Goal: Information Seeking & Learning: Understand process/instructions

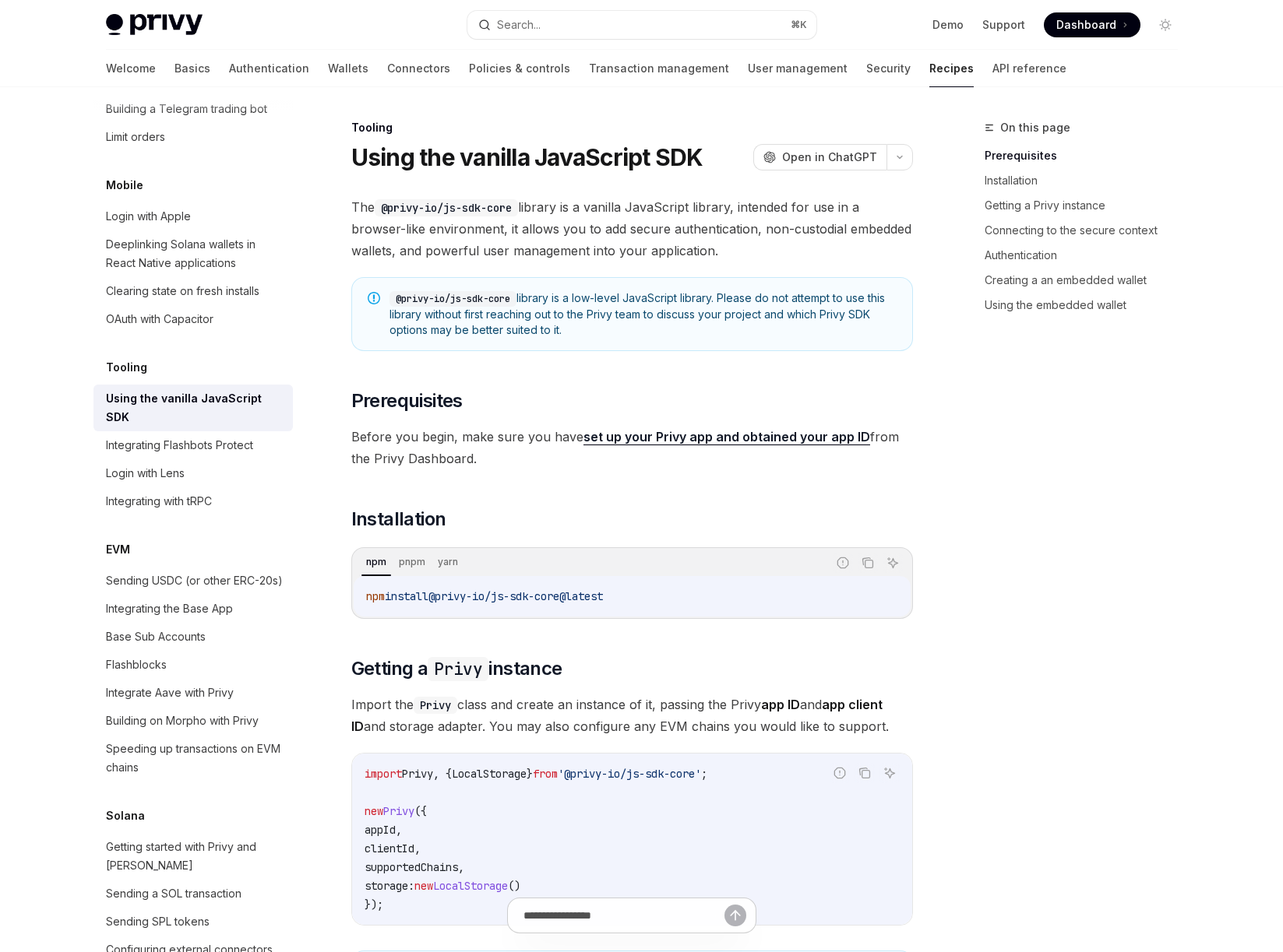
click at [1066, 516] on div "On this page Prerequisites Installation Getting a Privy instance Connecting to …" at bounding box center [1071, 535] width 237 height 834
click at [1122, 547] on div "On this page Prerequisites Installation Getting a Privy instance Connecting to …" at bounding box center [1071, 535] width 237 height 834
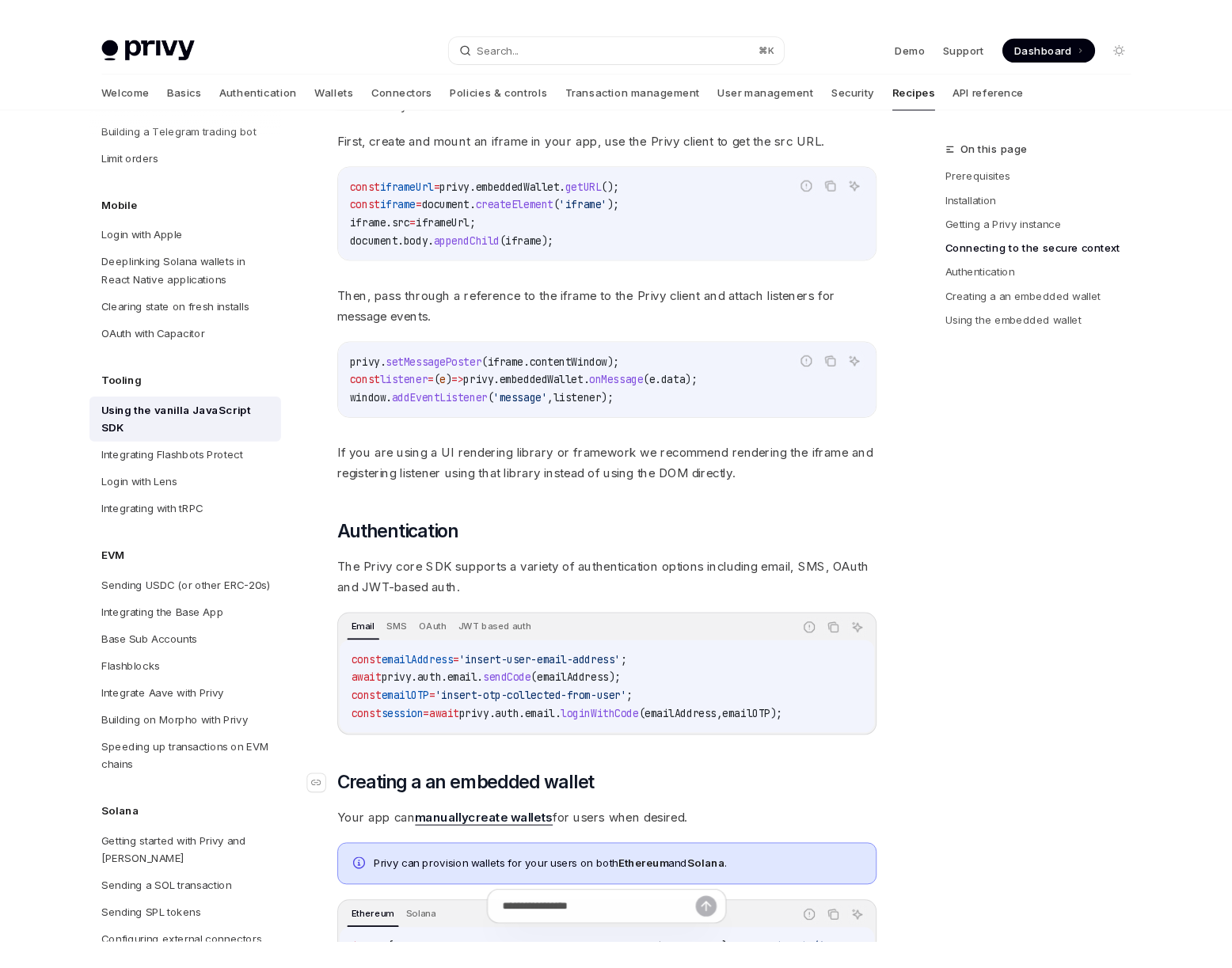
scroll to position [1098, 0]
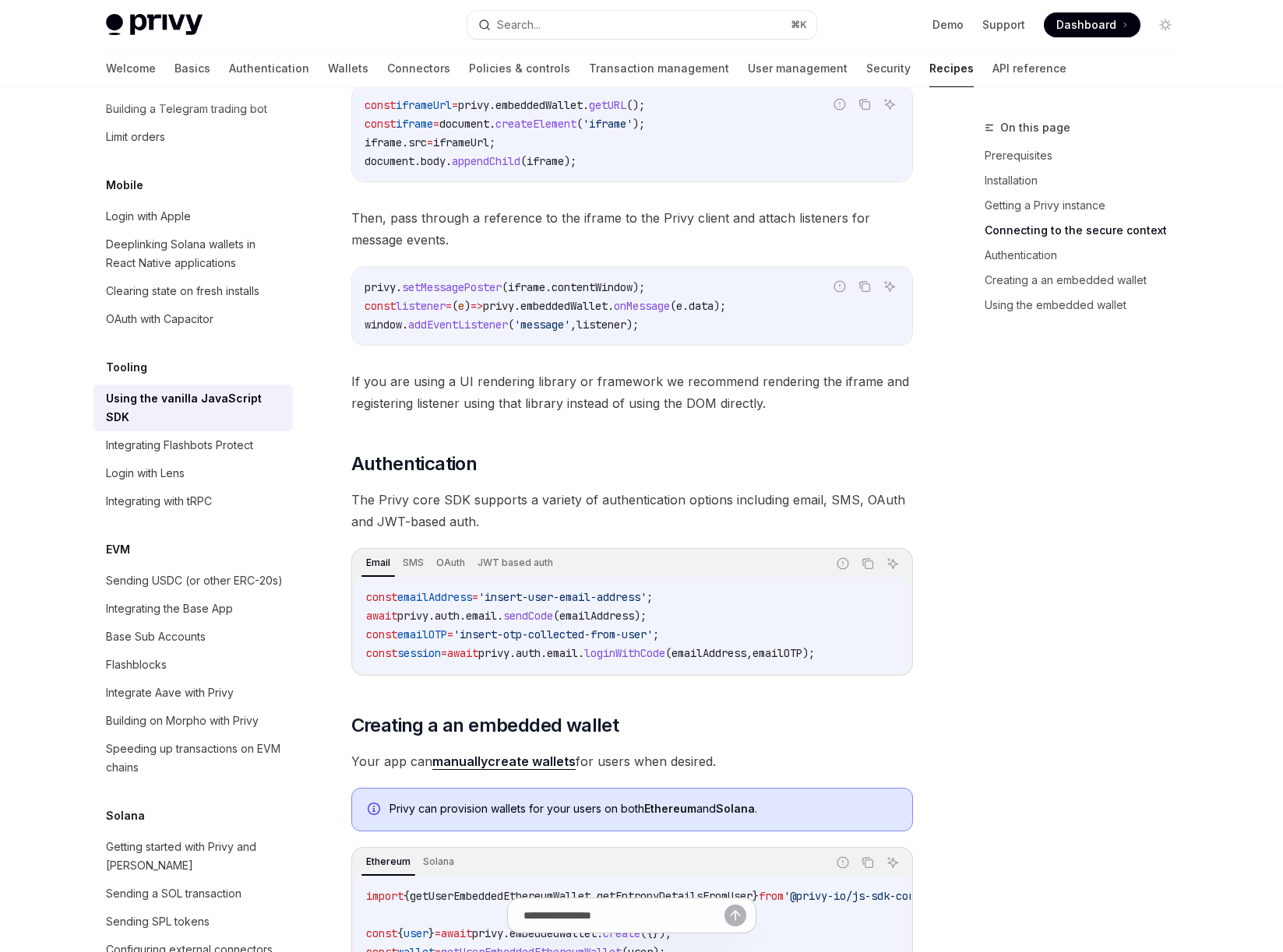
click at [1046, 679] on div "On this page Prerequisites Installation Getting a Privy instance Connecting to …" at bounding box center [1071, 535] width 237 height 834
drag, startPoint x: 1031, startPoint y: 491, endPoint x: 881, endPoint y: 115, distance: 404.8
click at [1030, 486] on div "On this page Prerequisites Installation Getting a Privy instance Connecting to …" at bounding box center [1071, 535] width 237 height 834
type textarea "*"
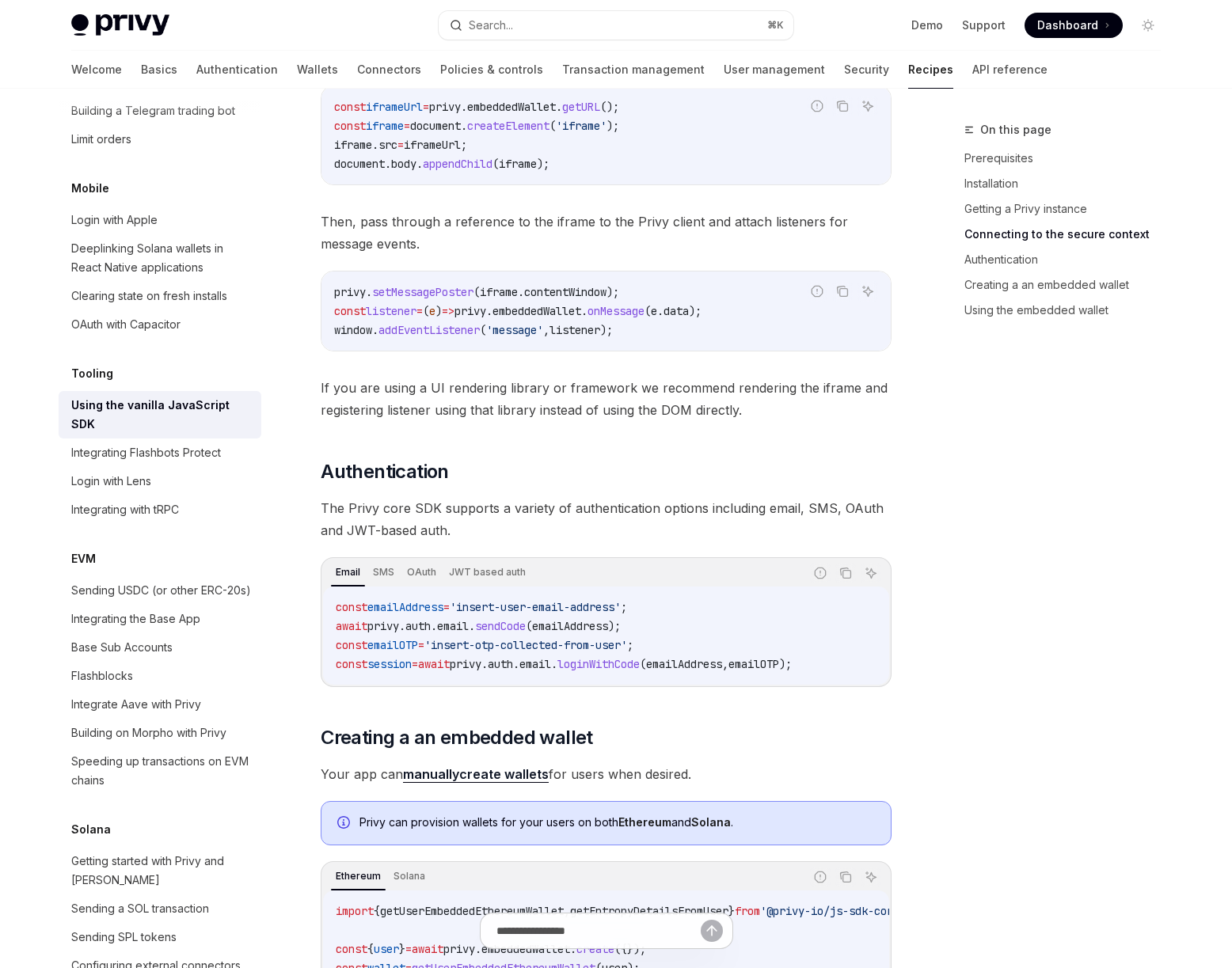
click at [1060, 544] on div "On this page Prerequisites Installation Getting a Privy instance Connecting to …" at bounding box center [1053, 544] width 241 height 848
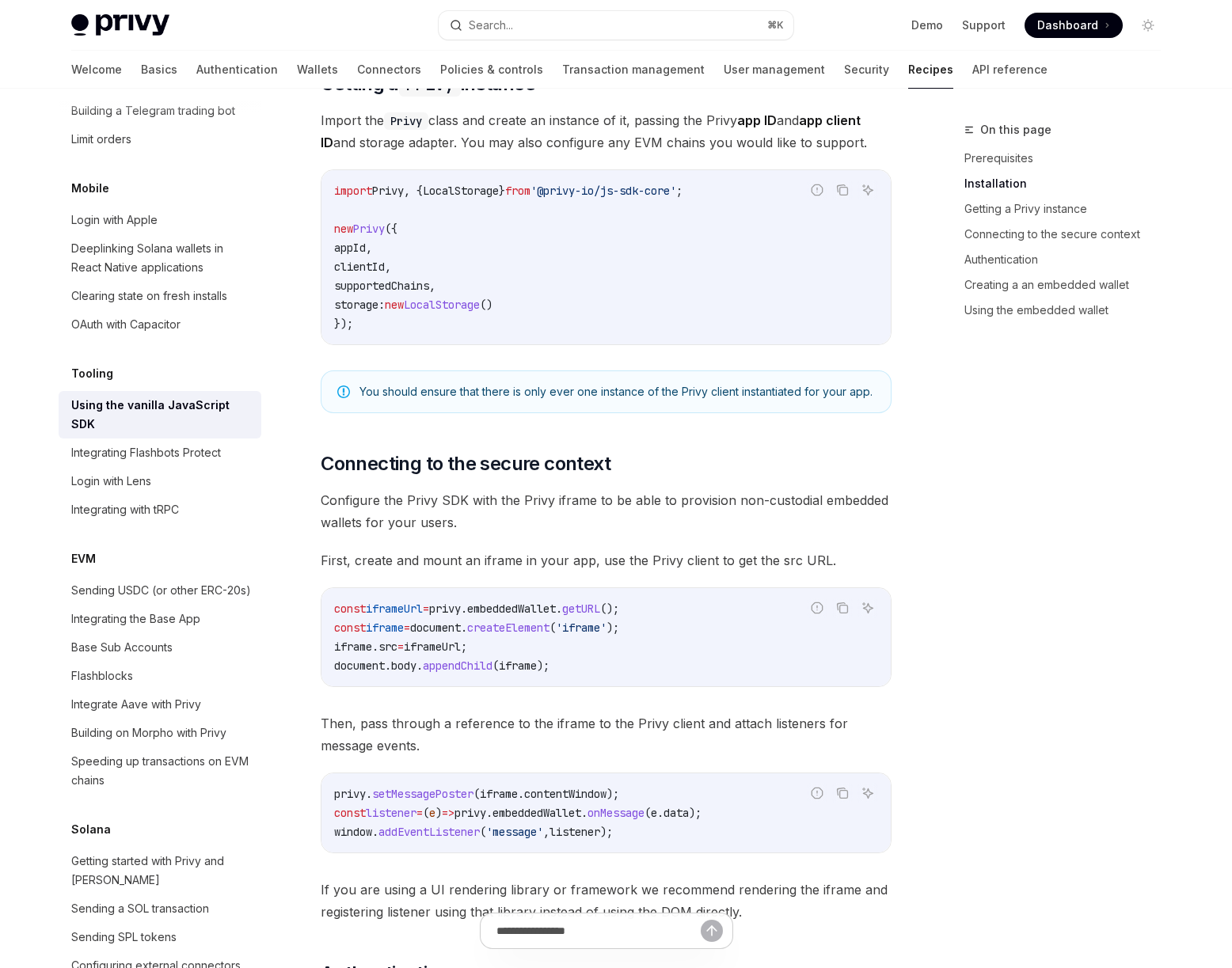
scroll to position [0, 0]
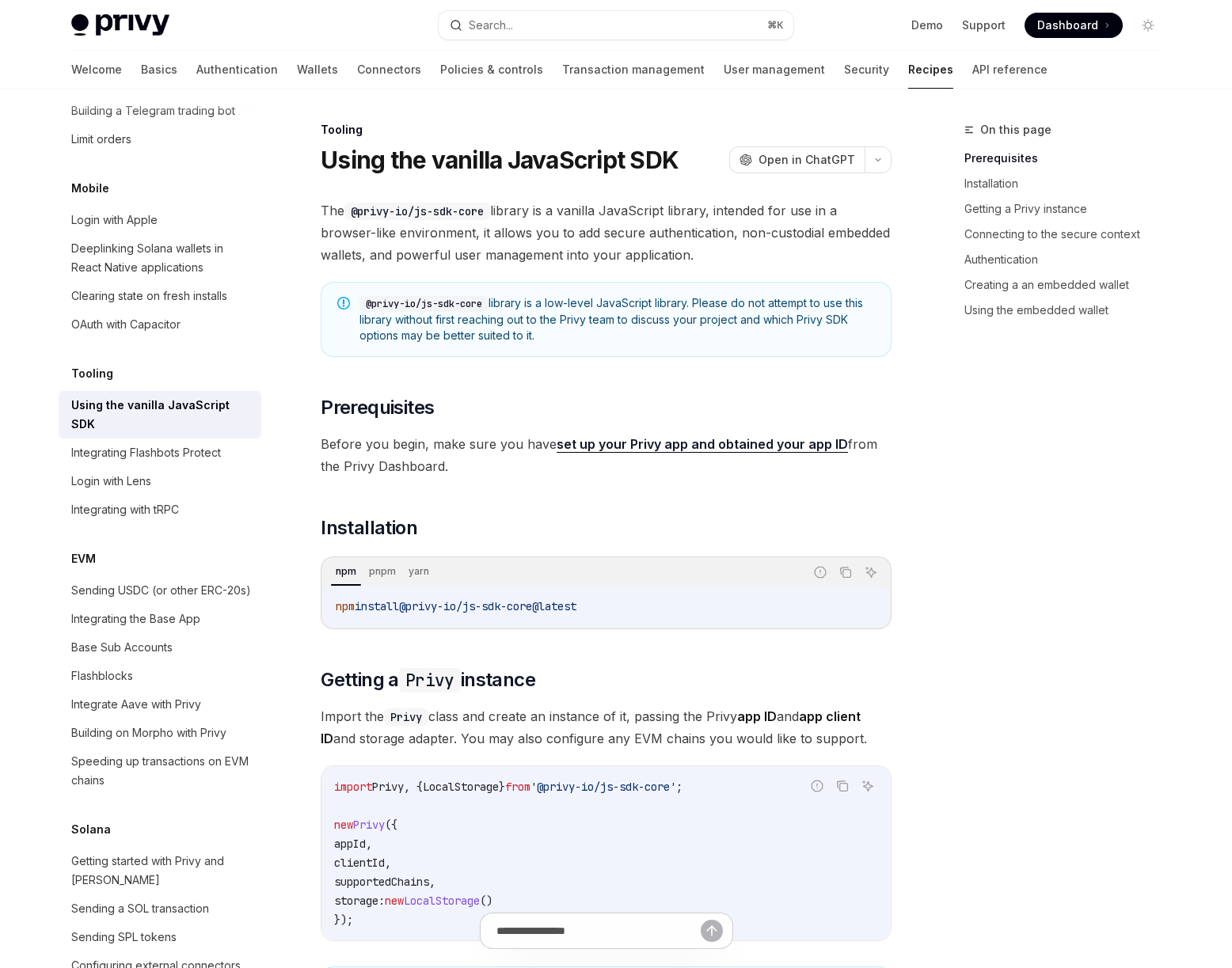
click at [672, 442] on link "set up your Privy app and obtained your app ID" at bounding box center [702, 444] width 291 height 17
click at [653, 620] on div "npm install @privy-io/js-sdk-core@latest" at bounding box center [605, 606] width 566 height 41
drag, startPoint x: 556, startPoint y: 608, endPoint x: 413, endPoint y: 610, distance: 143.0
click at [413, 610] on span "@privy-io/js-sdk-core@latest" at bounding box center [487, 606] width 177 height 15
copy span "@privy-io/js-sdk-core"
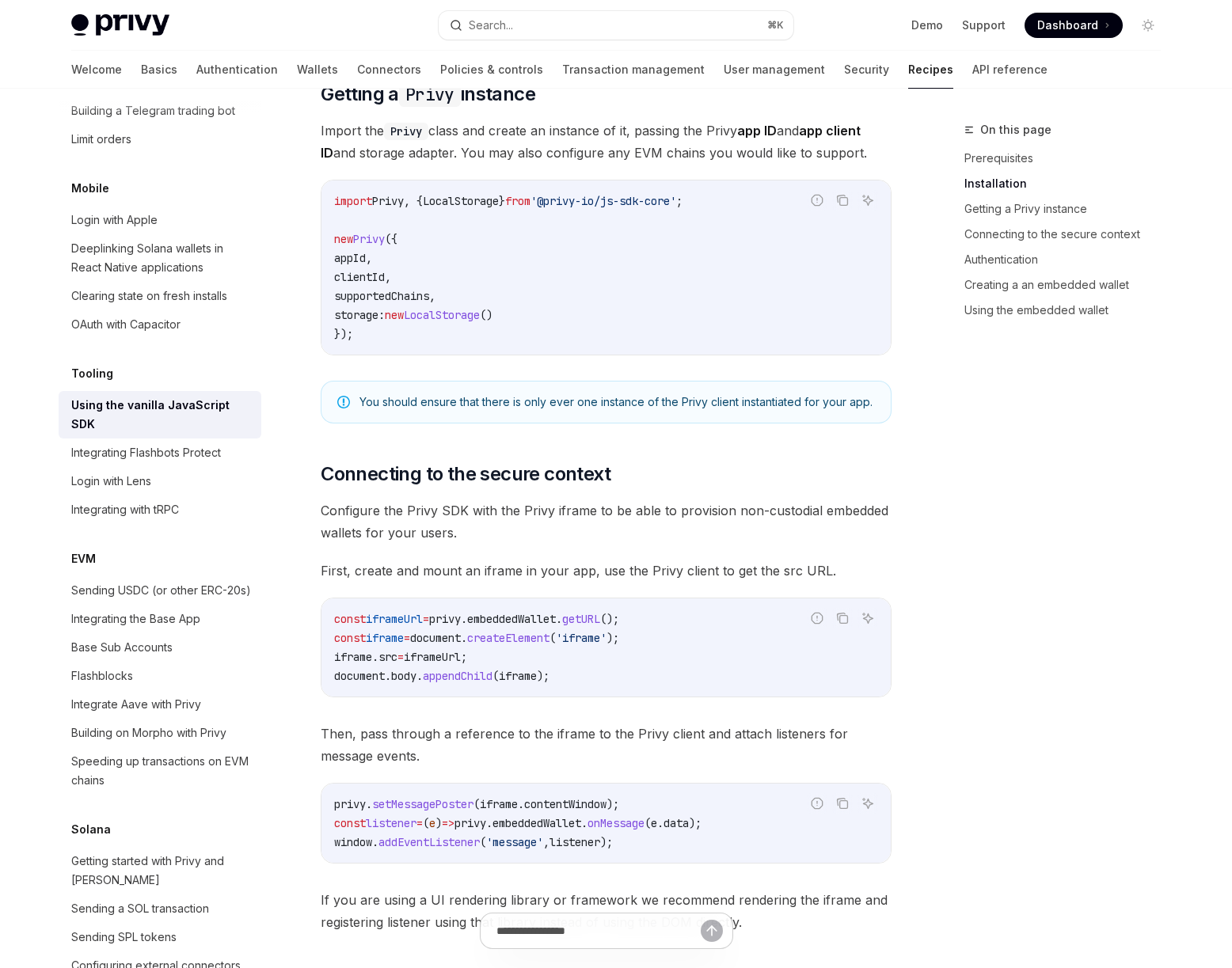
scroll to position [593, 0]
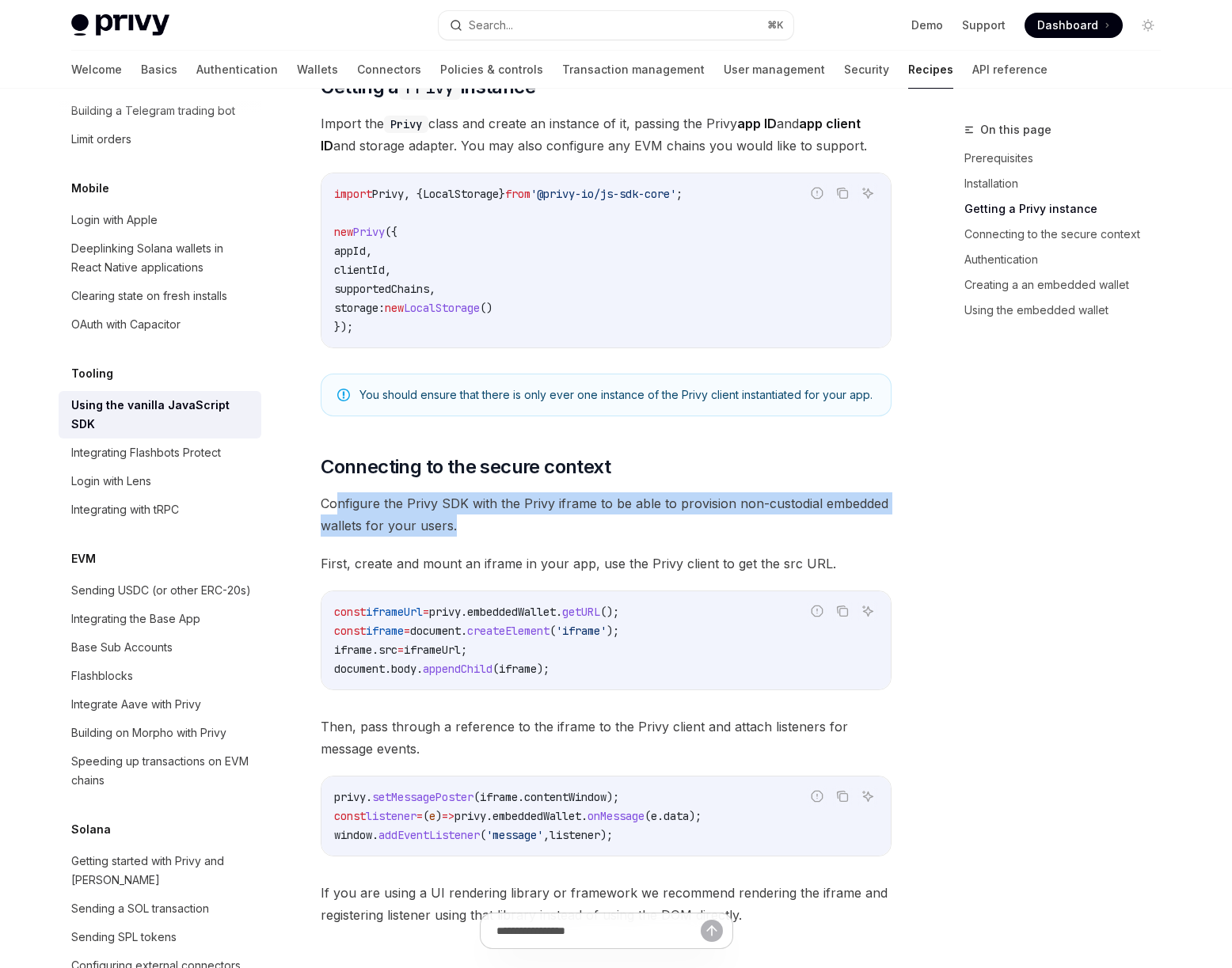
drag, startPoint x: 508, startPoint y: 524, endPoint x: 462, endPoint y: 505, distance: 49.8
click at [335, 499] on span "Configure the Privy SDK with the Privy iframe to be able to provision non-custo…" at bounding box center [606, 514] width 571 height 44
click at [467, 506] on span "Configure the Privy SDK with the Privy iframe to be able to provision non-custo…" at bounding box center [606, 514] width 571 height 44
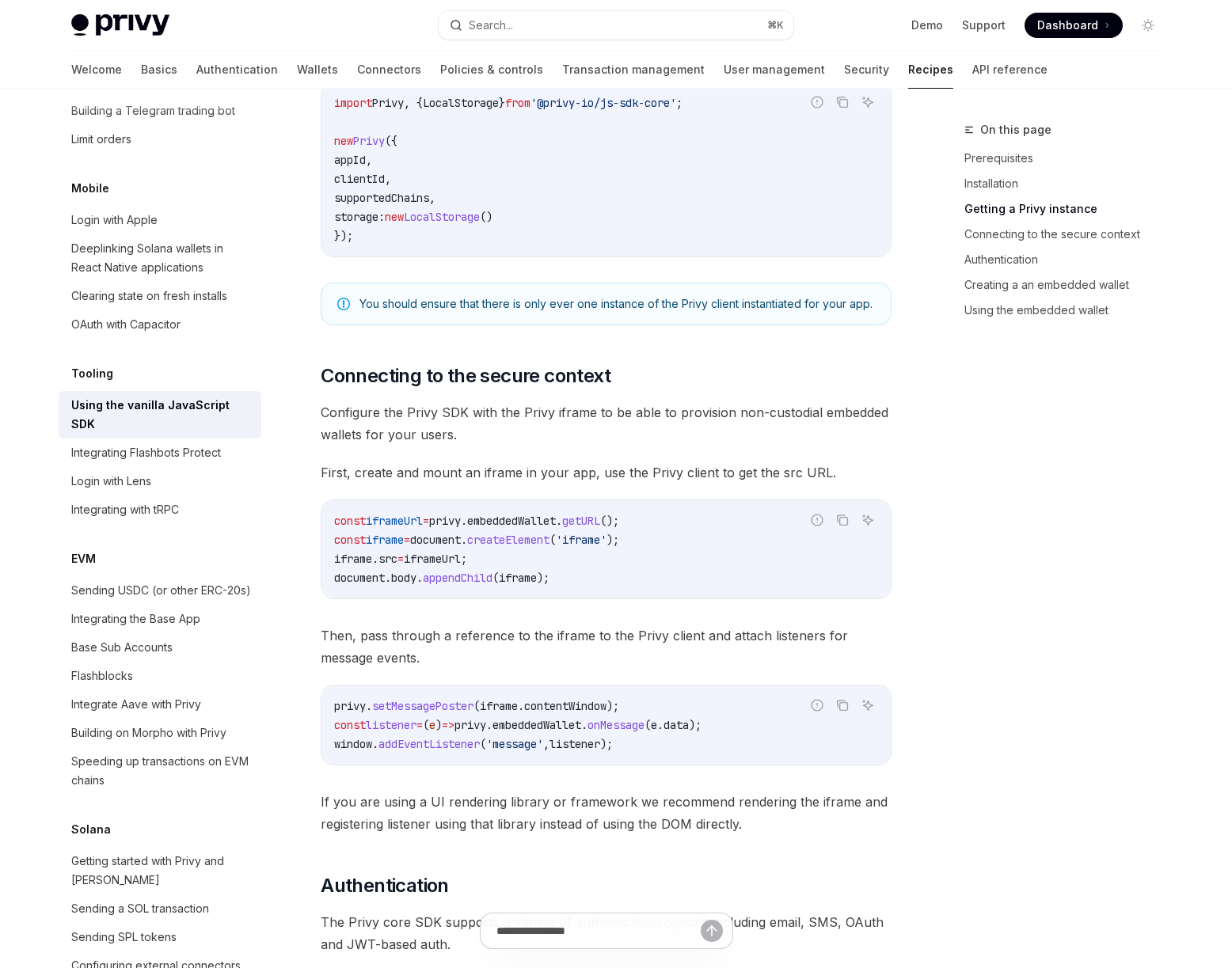
scroll to position [693, 0]
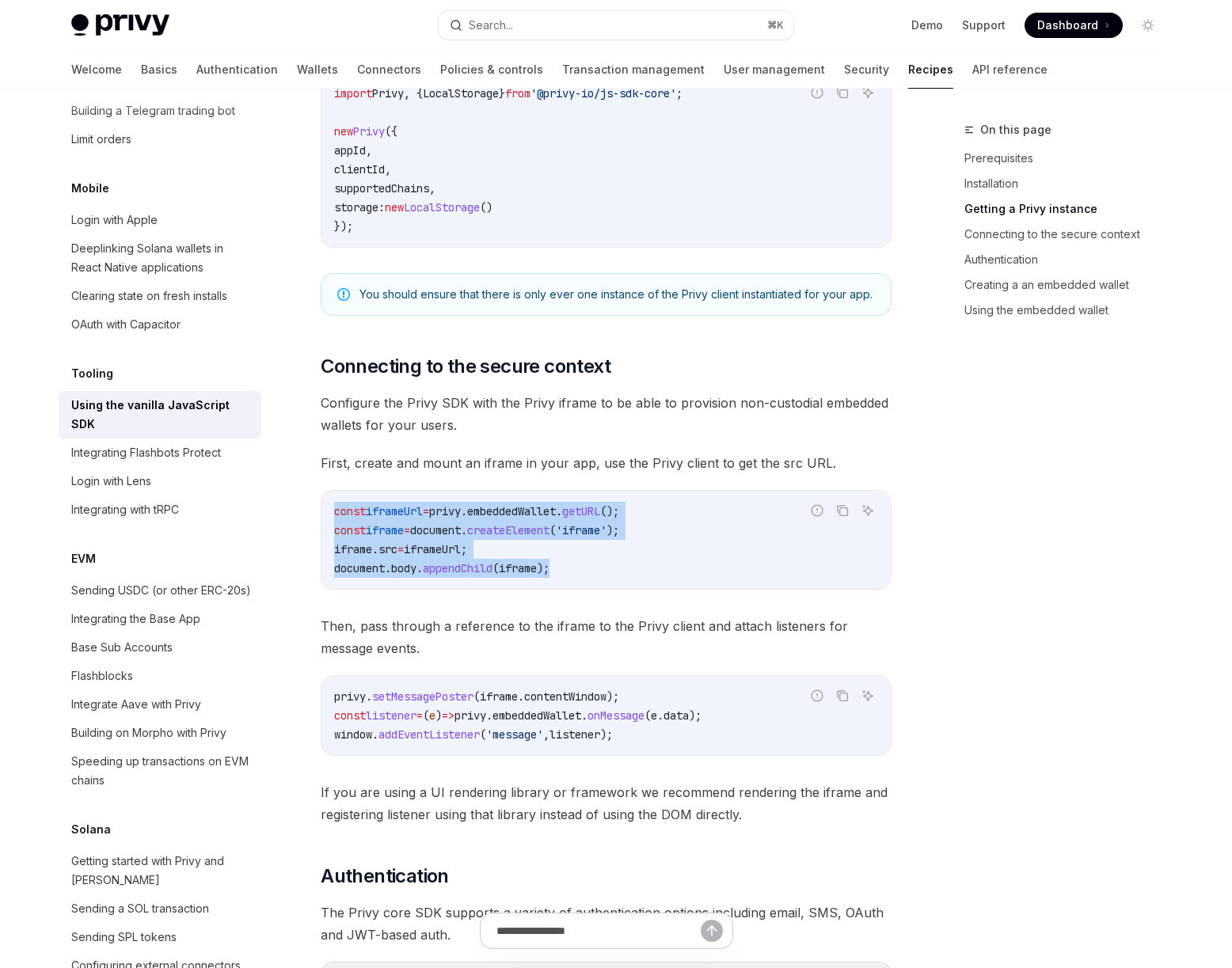
drag, startPoint x: 604, startPoint y: 571, endPoint x: 327, endPoint y: 511, distance: 283.4
click at [327, 511] on div "const iframeUrl = privy . embeddedWallet . getURL (); const iframe = document .…" at bounding box center [606, 540] width 569 height 98
copy code "const iframeUrl = privy . embeddedWallet . getURL (); const iframe = document .…"
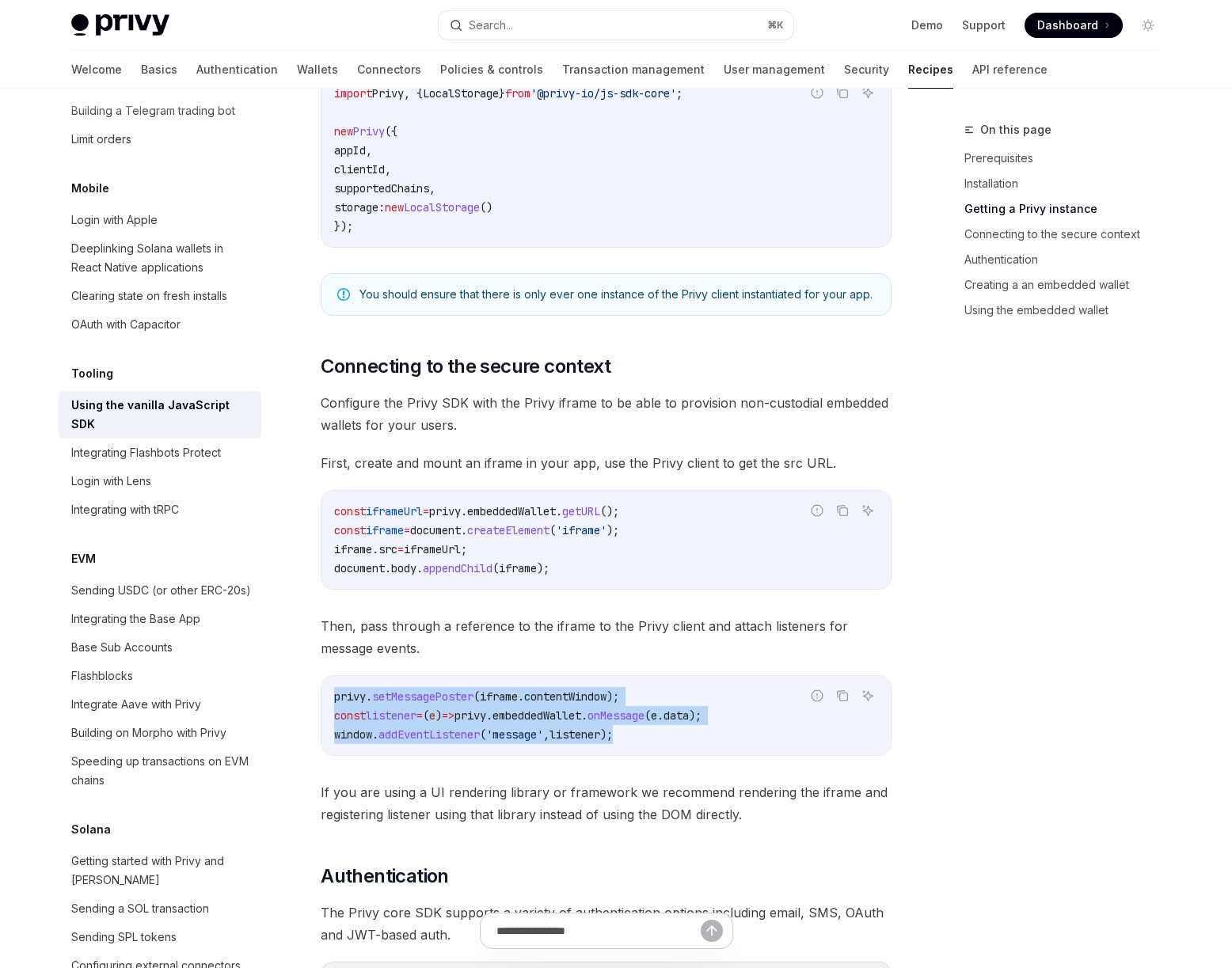
drag, startPoint x: 667, startPoint y: 736, endPoint x: 334, endPoint y: 697, distance: 335.3
click at [334, 697] on code "privy . setMessagePoster ( iframe . contentWindow ); const listener = ( e ) => …" at bounding box center [606, 716] width 544 height 57
copy code "privy . setMessagePoster ( iframe . contentWindow ); const listener = ( e ) => …"
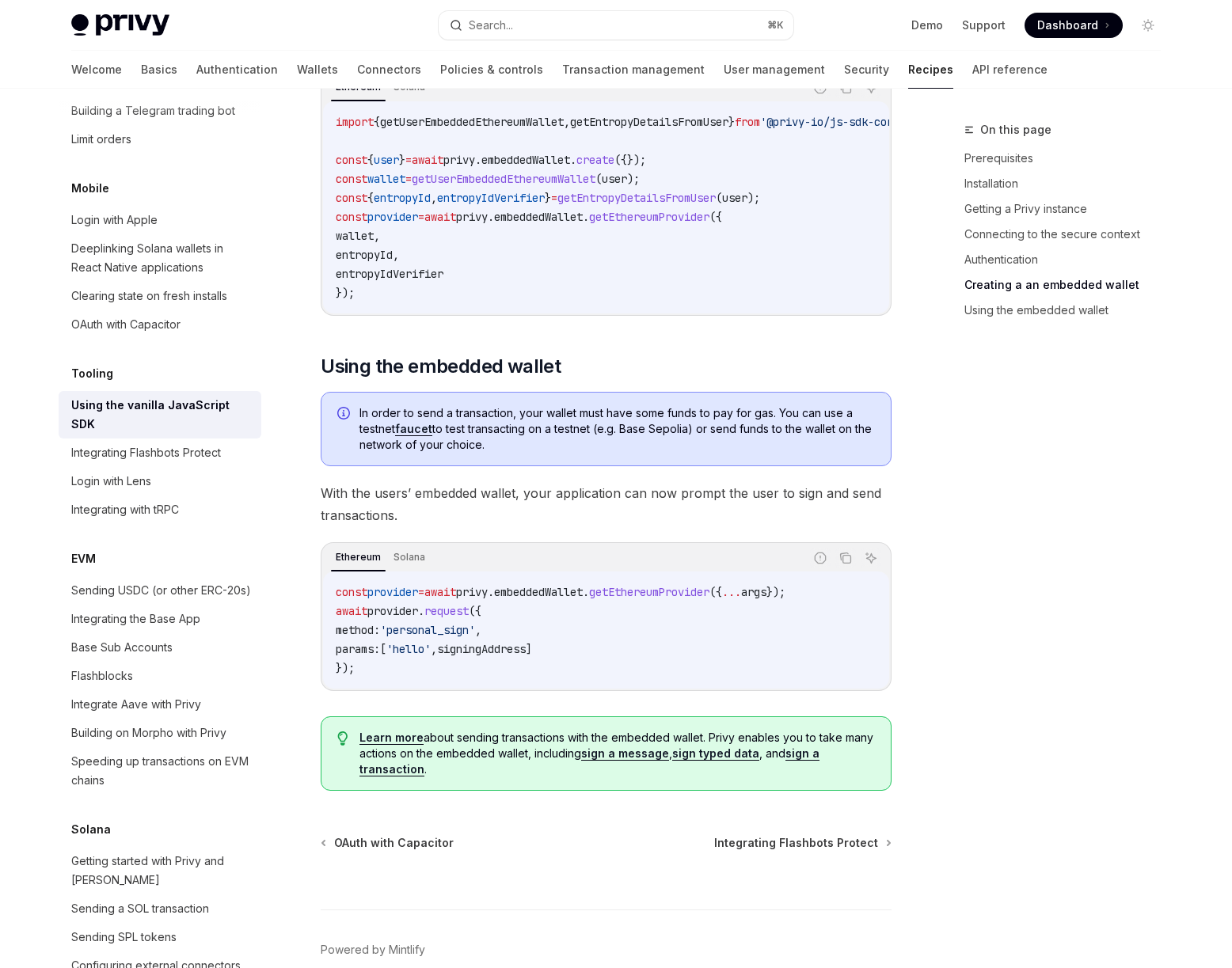
scroll to position [1929, 0]
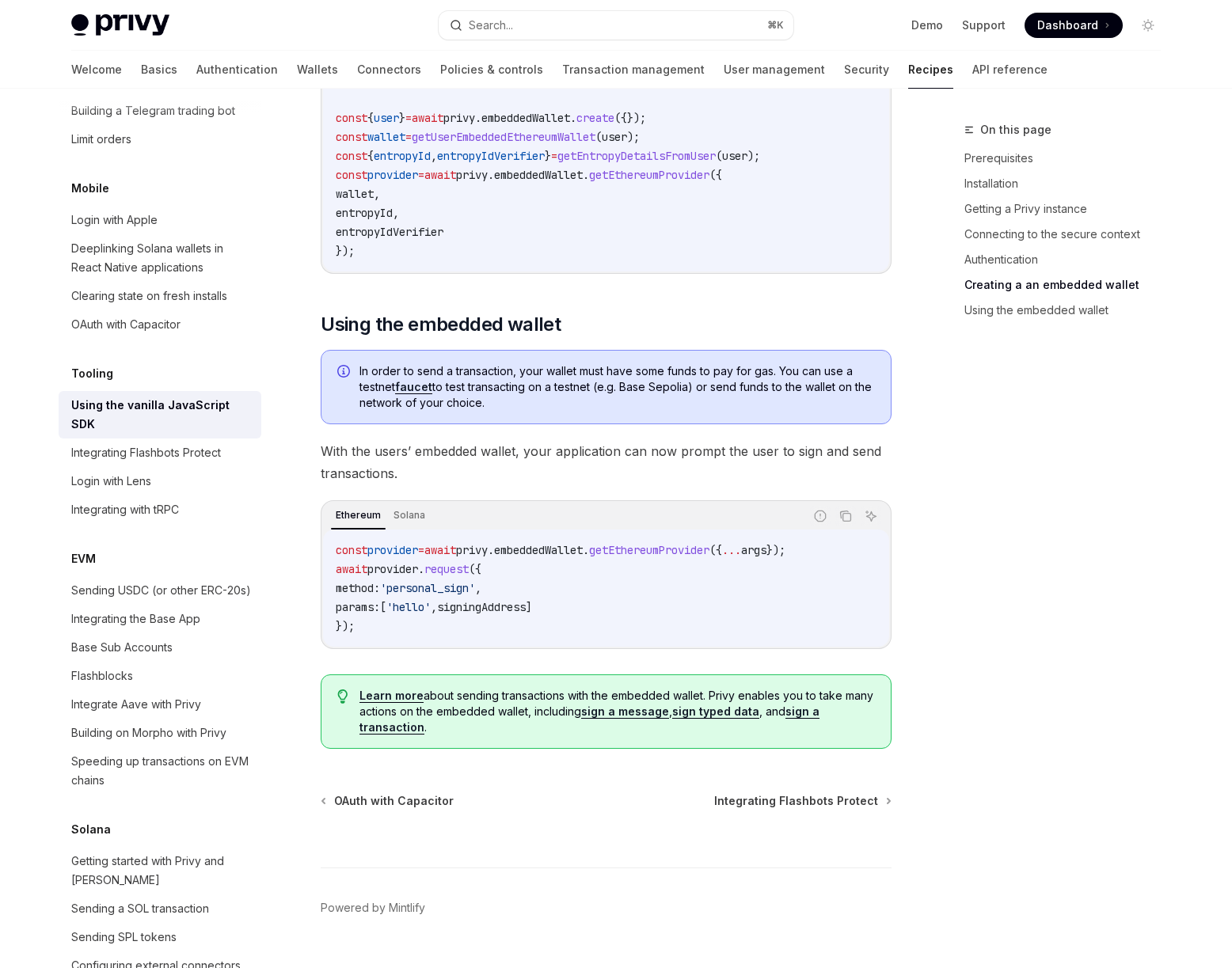
click at [1016, 614] on div "On this page Prerequisites Installation Getting a Privy instance Connecting to …" at bounding box center [1053, 544] width 241 height 848
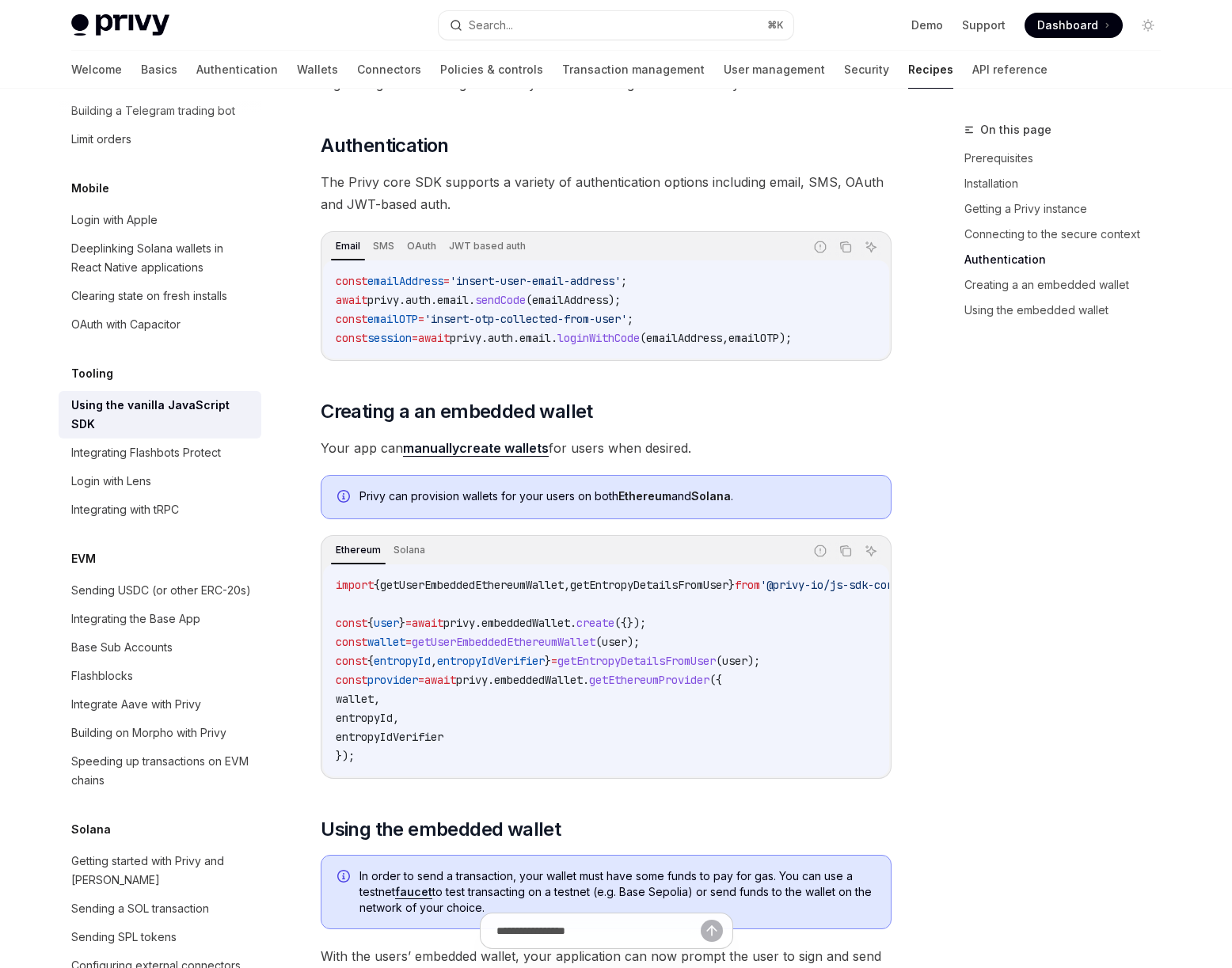
scroll to position [1359, 0]
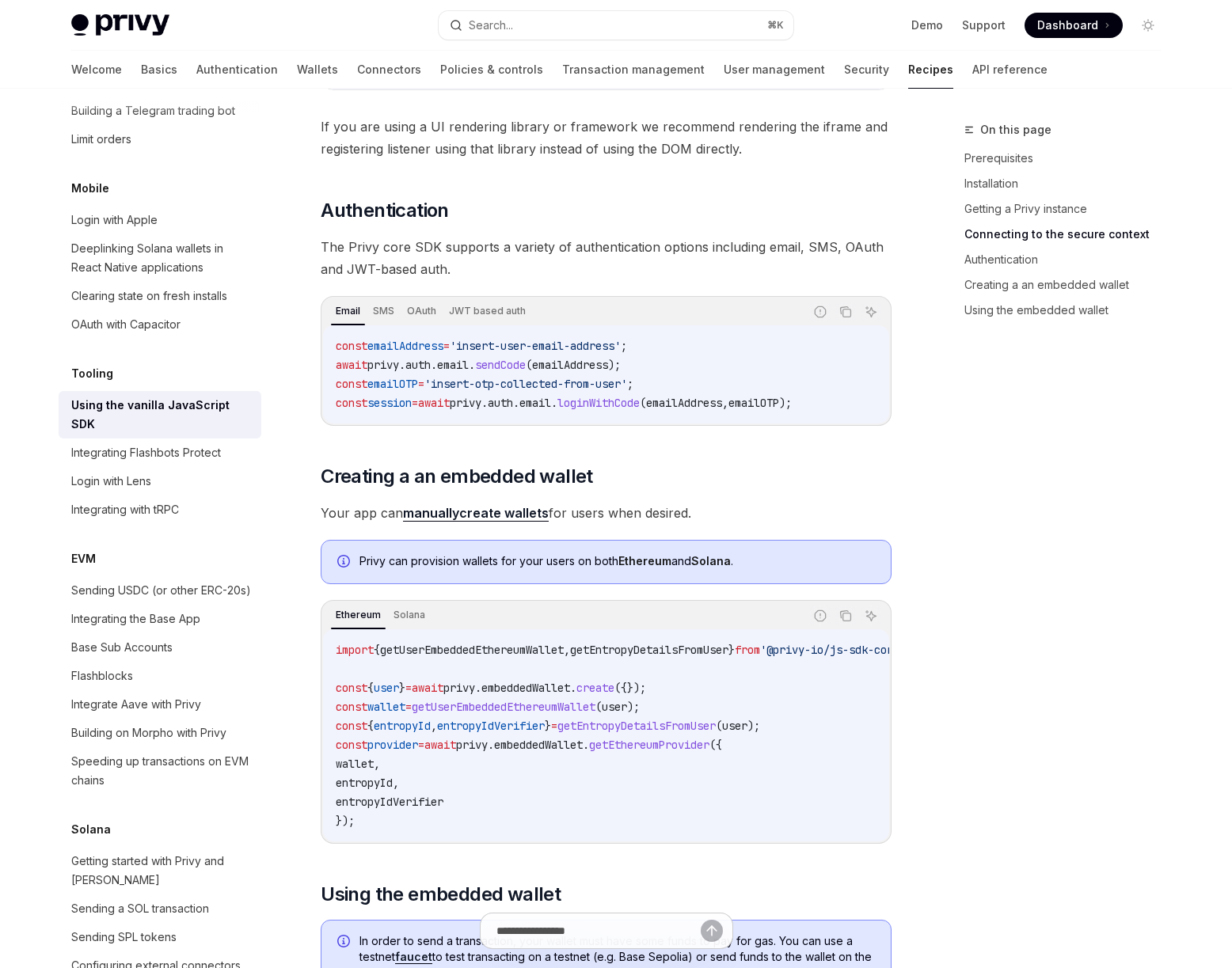
click at [488, 517] on link "manually create wallets" at bounding box center [475, 513] width 145 height 17
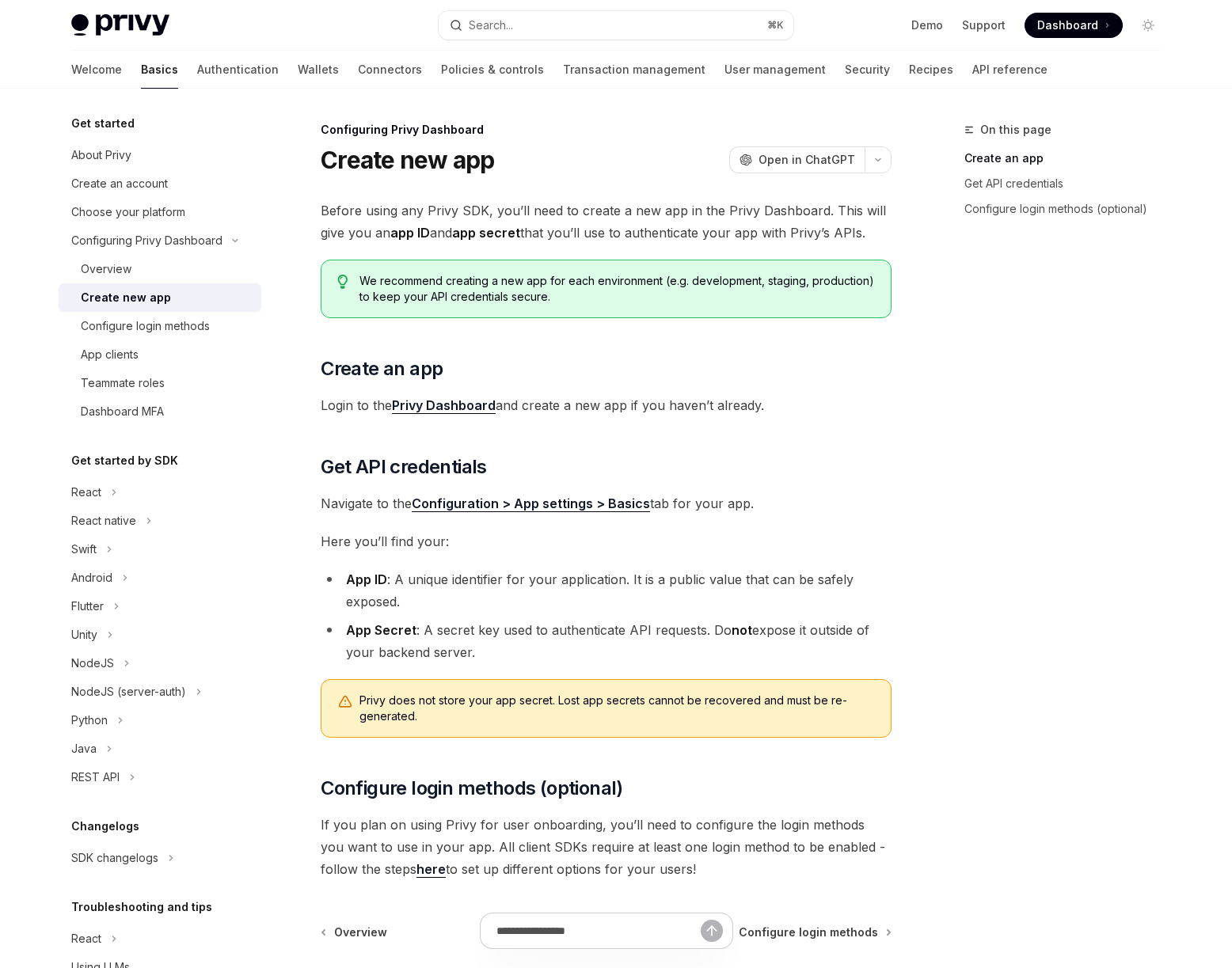
drag, startPoint x: 738, startPoint y: 419, endPoint x: 695, endPoint y: 419, distance: 43.0
click at [737, 419] on div "Before using any Privy SDK, you’ll need to create a new app in the Privy Dashbo…" at bounding box center [606, 540] width 571 height 680
click at [471, 406] on link "Privy Dashboard" at bounding box center [443, 406] width 103 height 17
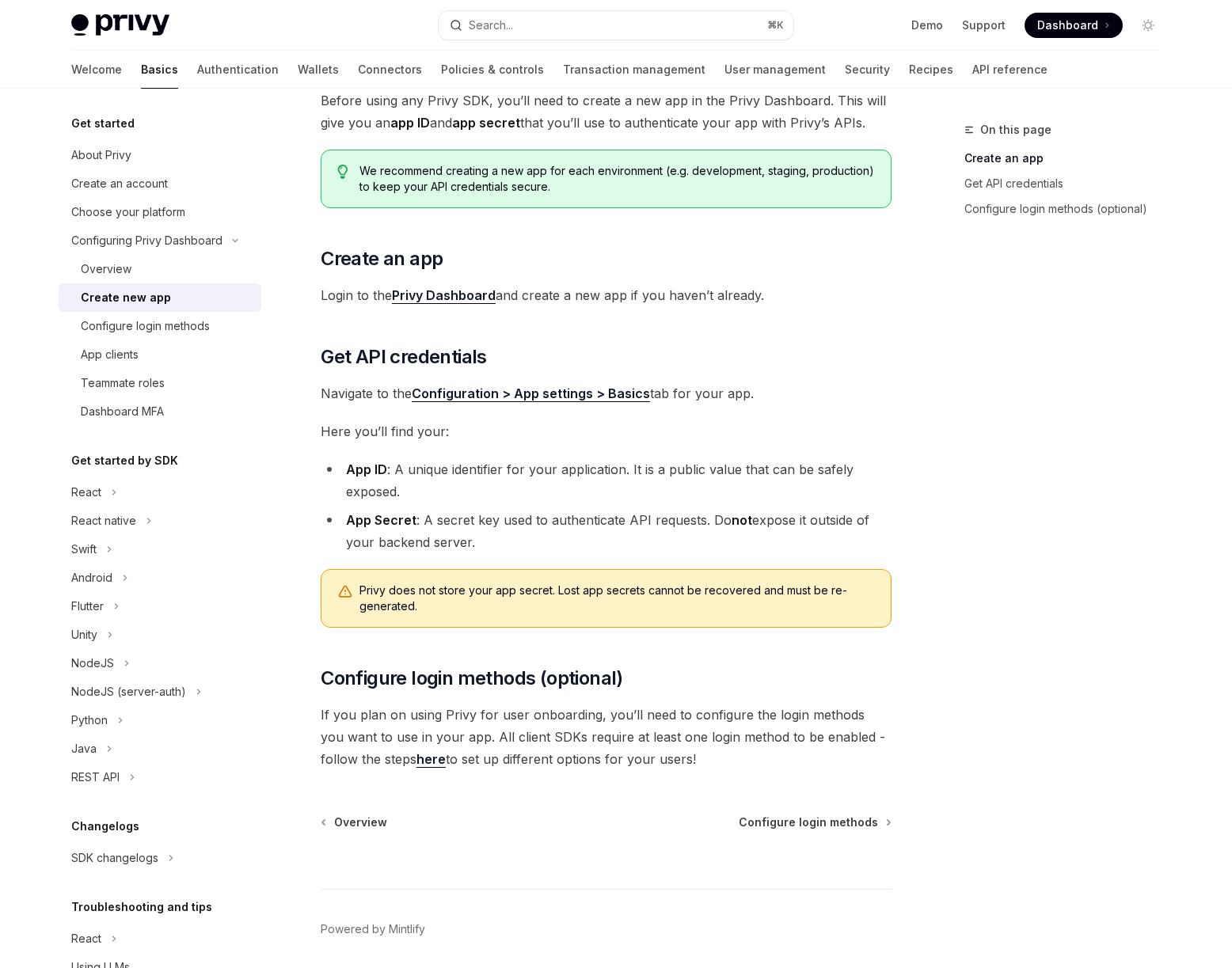
scroll to position [168, 0]
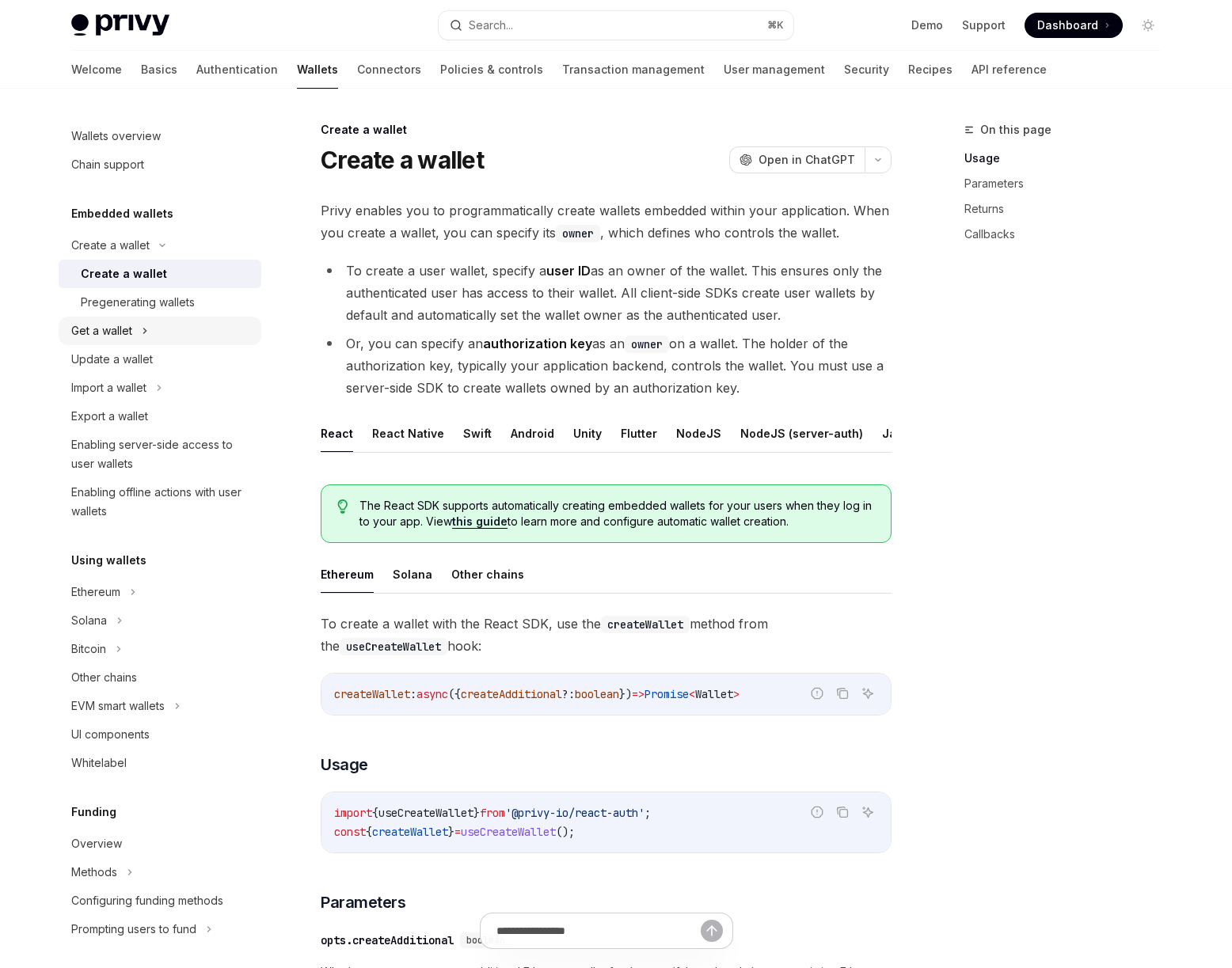
click at [145, 334] on icon at bounding box center [144, 330] width 6 height 19
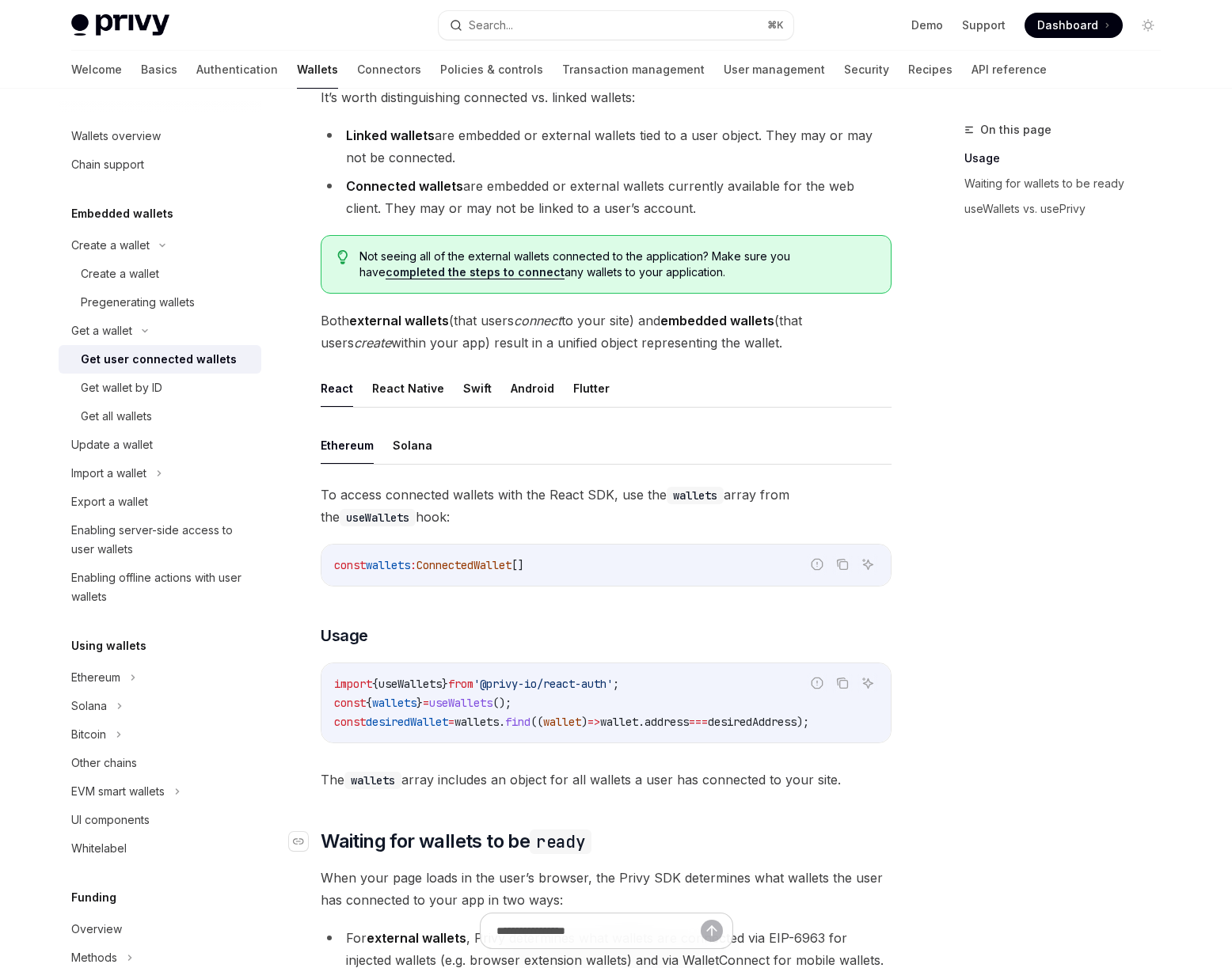
scroll to position [291, 0]
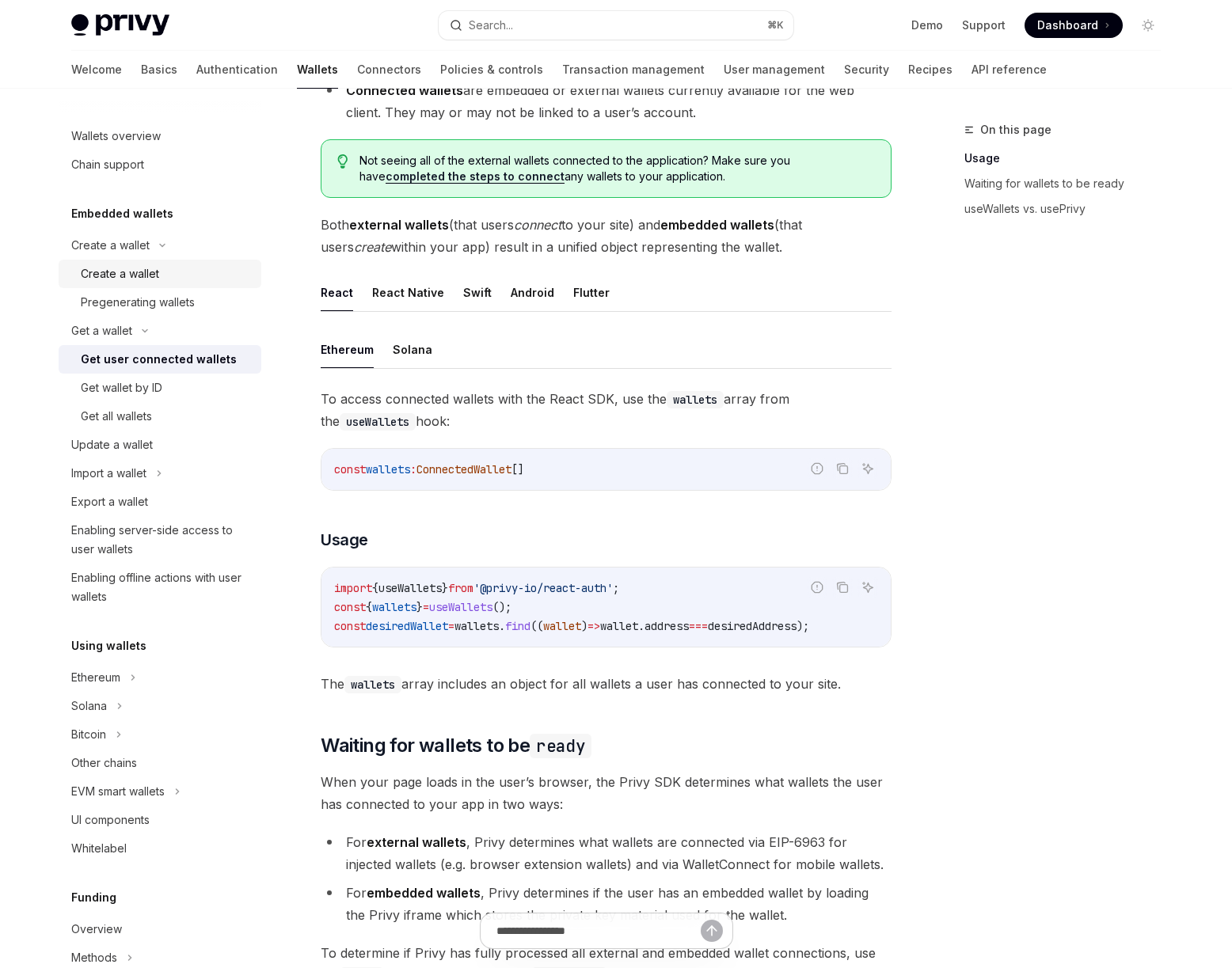
click at [164, 274] on div "Create a wallet" at bounding box center [166, 273] width 171 height 19
type textarea "*"
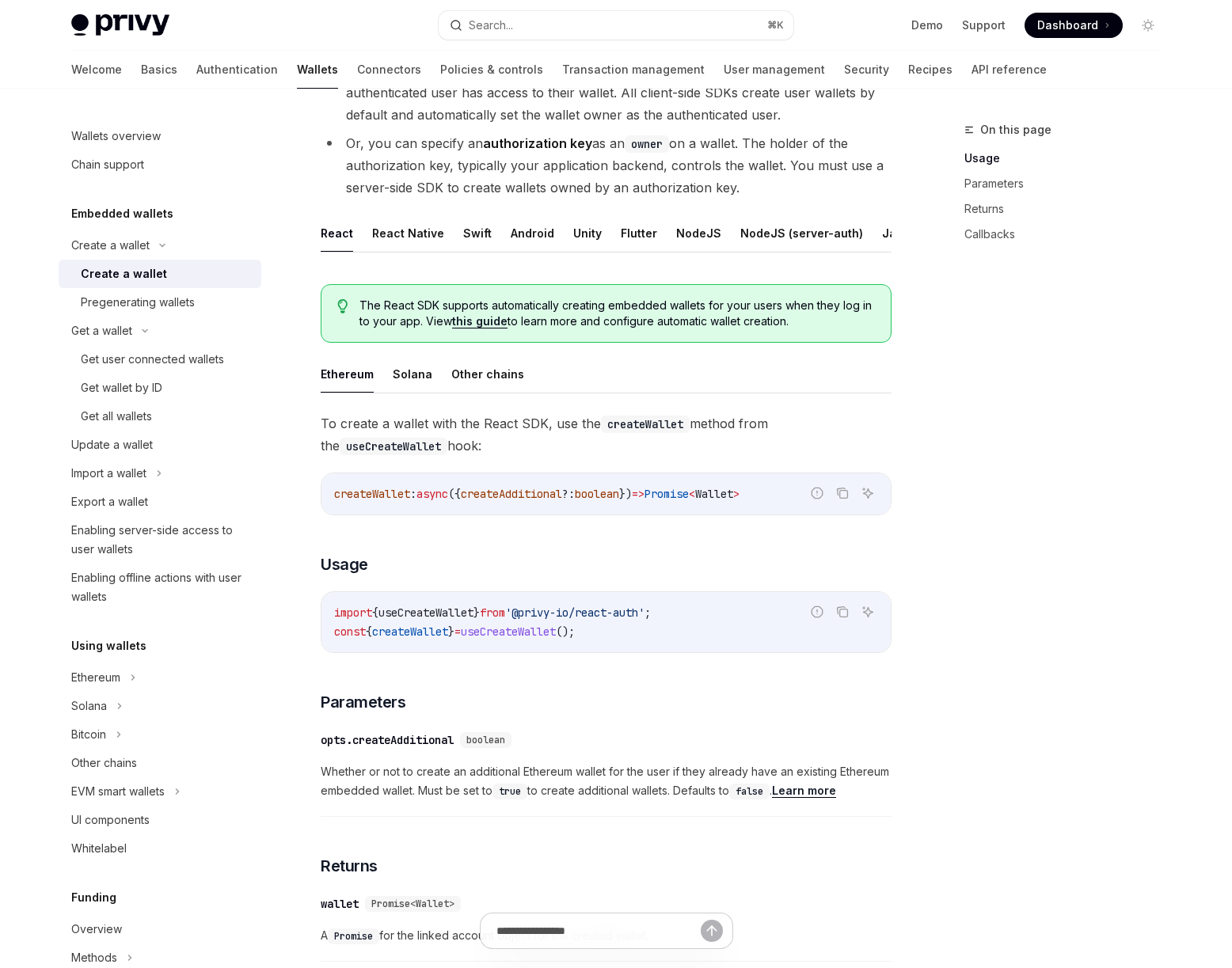
scroll to position [221, 0]
